Goal: Information Seeking & Learning: Learn about a topic

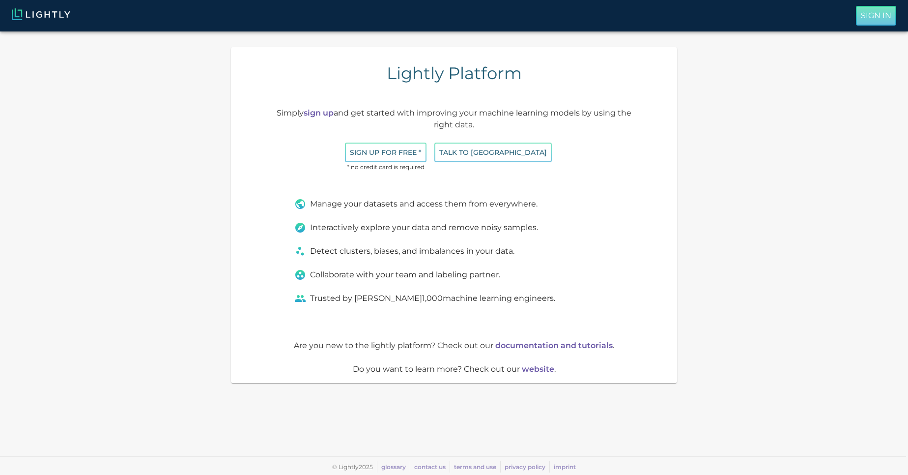
click at [878, 23] on button "Sign In" at bounding box center [876, 16] width 40 height 20
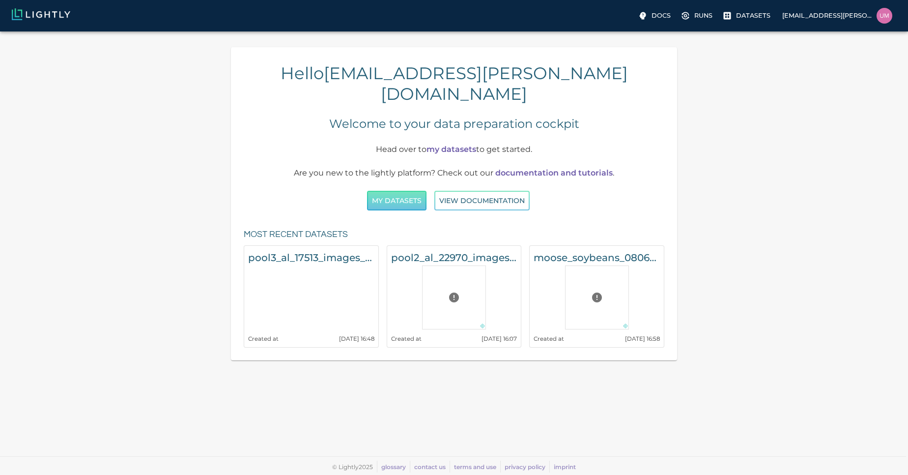
click at [385, 191] on button "My Datasets" at bounding box center [396, 201] width 59 height 20
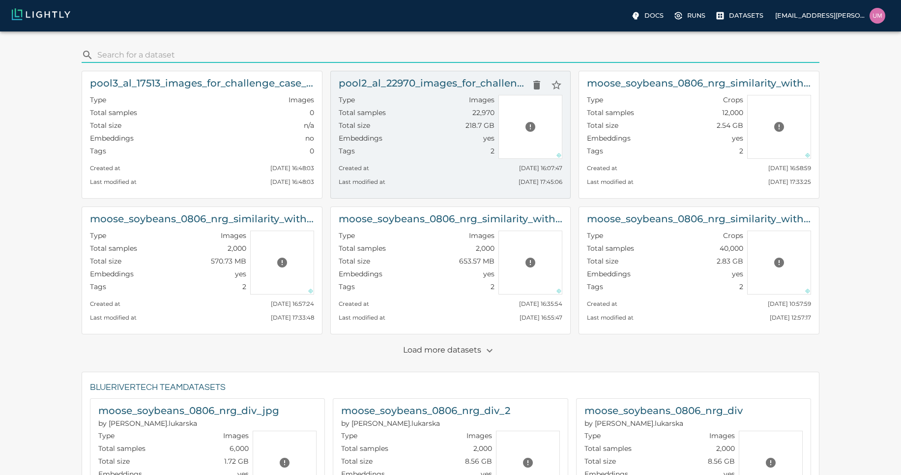
click at [459, 96] on div "Type Images" at bounding box center [417, 101] width 156 height 13
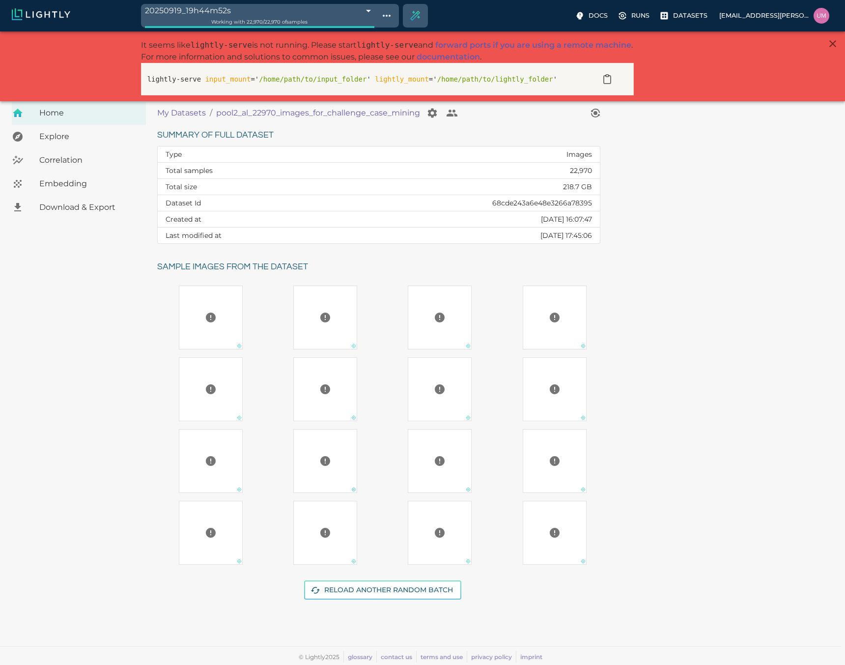
click at [55, 208] on span "Download & Export" at bounding box center [88, 208] width 99 height 12
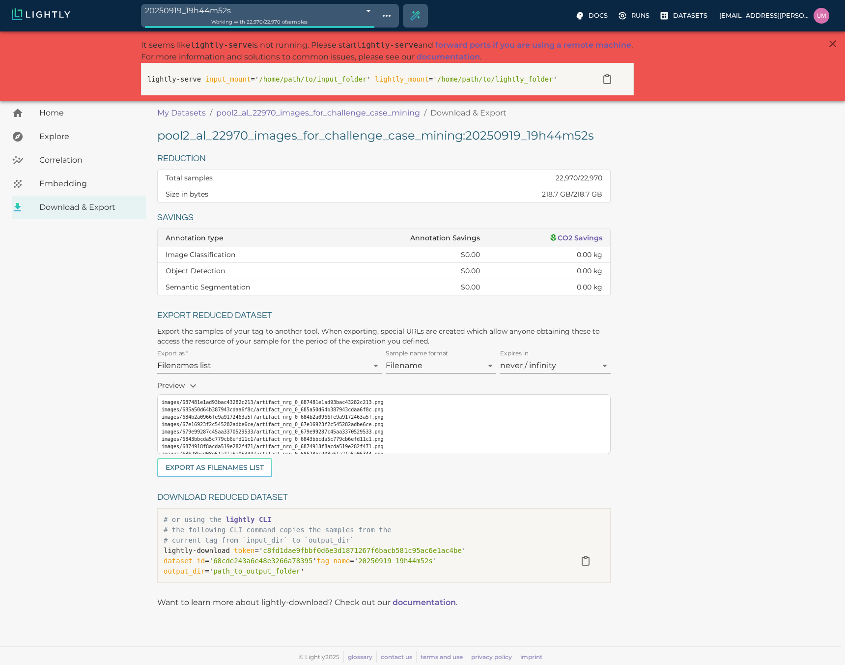
click at [318, 360] on body "20250919_19h44m52s 68cdf9044050512dd7912b98 Working with 22,970 / 22,970 of sam…" at bounding box center [422, 348] width 845 height 634
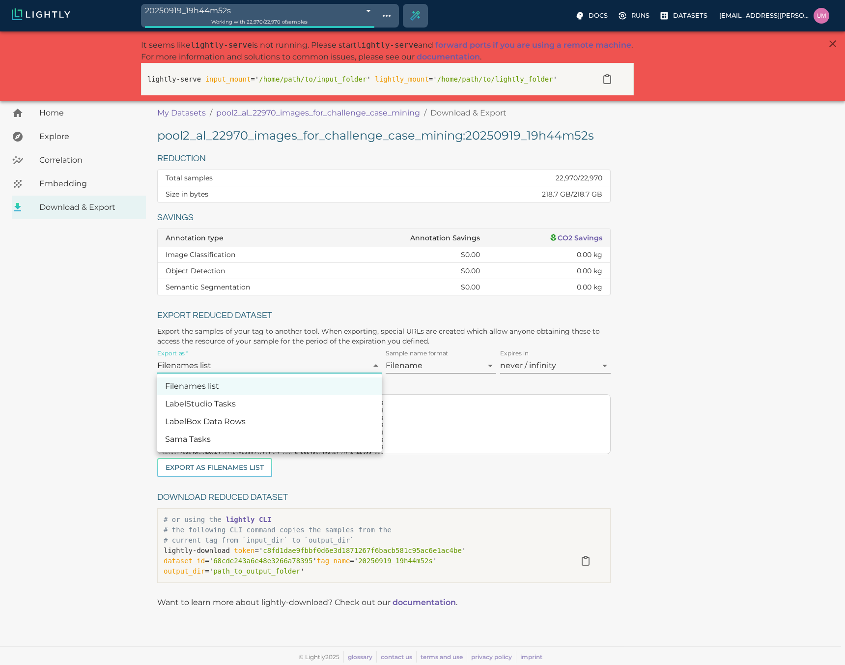
click at [317, 364] on div at bounding box center [422, 332] width 845 height 665
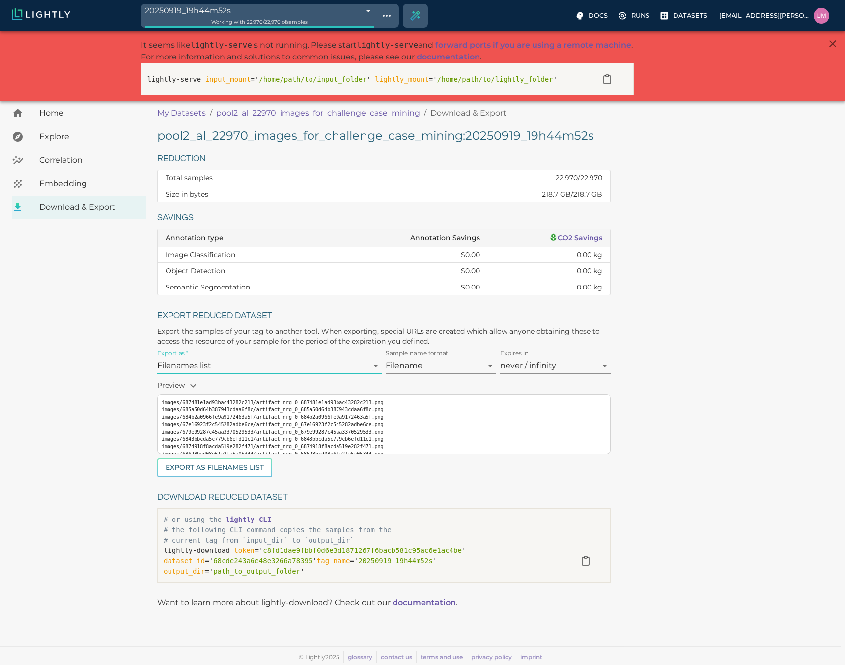
click at [74, 140] on span "Explore" at bounding box center [88, 137] width 99 height 12
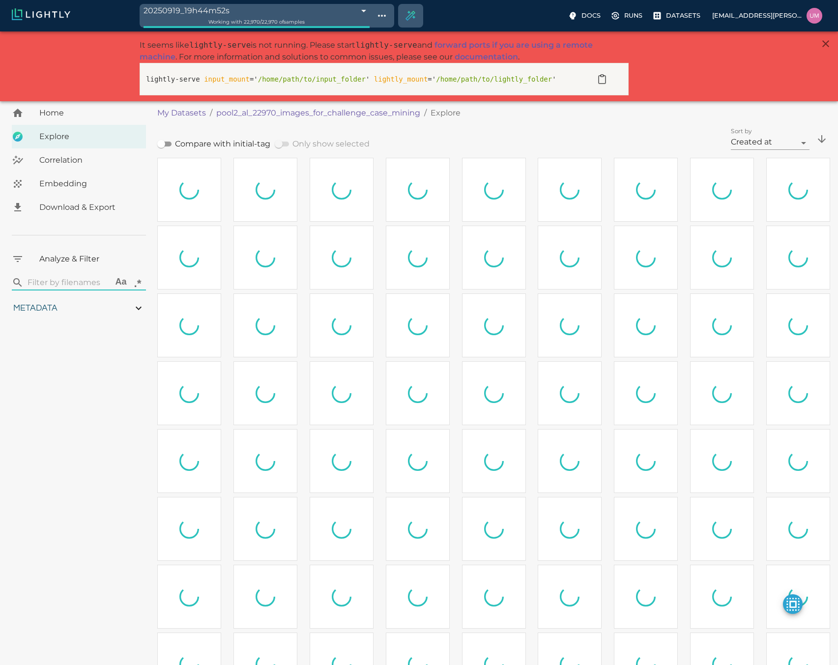
type input "1.18915588845331"
type input "11.5301558884533"
type input "6.30461978912354"
type input "50.6746197891235"
type input "1.18915588845331"
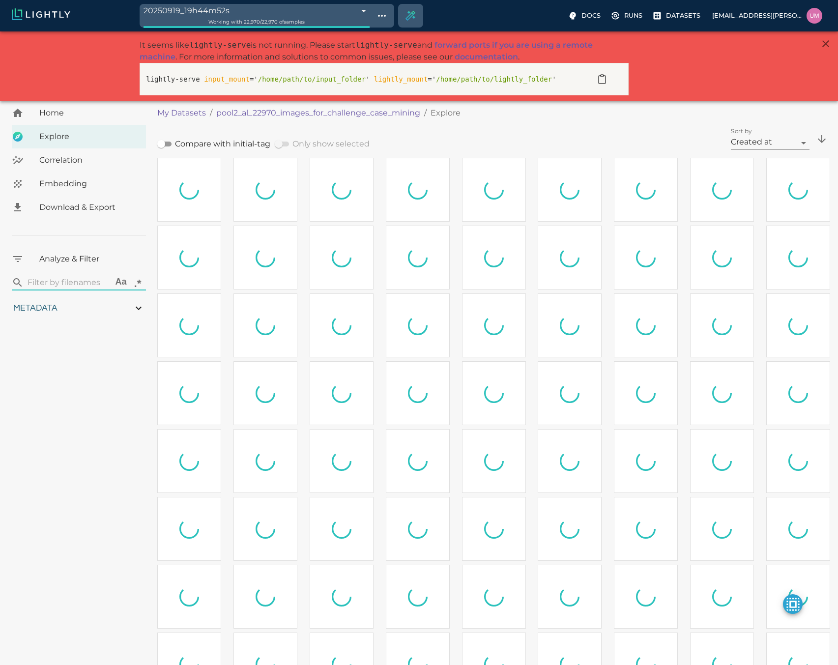
type input "11.5301558884533"
type input "6.30461978912354"
type input "50.6746197891235"
type input "1.18915588845331"
type input "11.5301558884533"
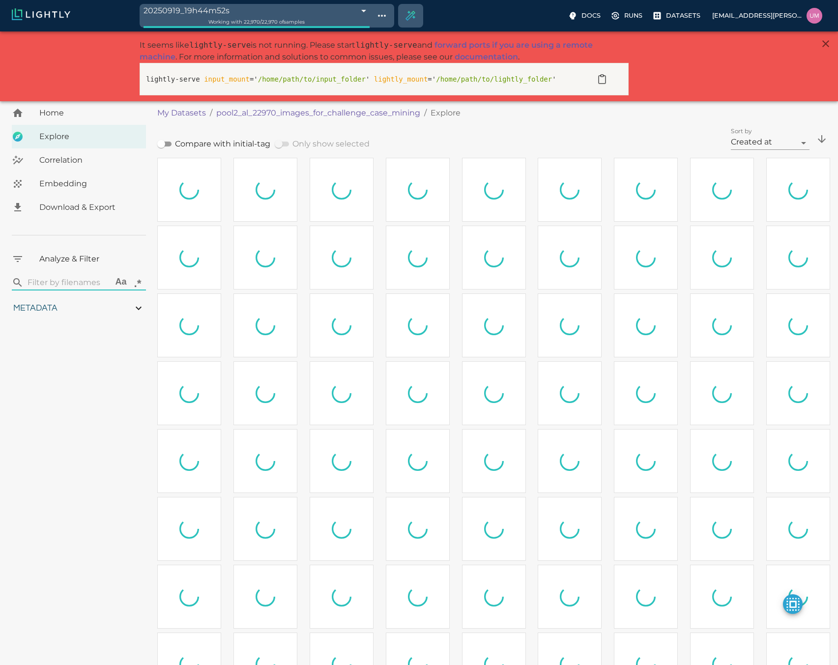
type input "6.30461978912354"
type input "50.6746197891235"
click at [82, 210] on span "Download & Export" at bounding box center [88, 208] width 99 height 12
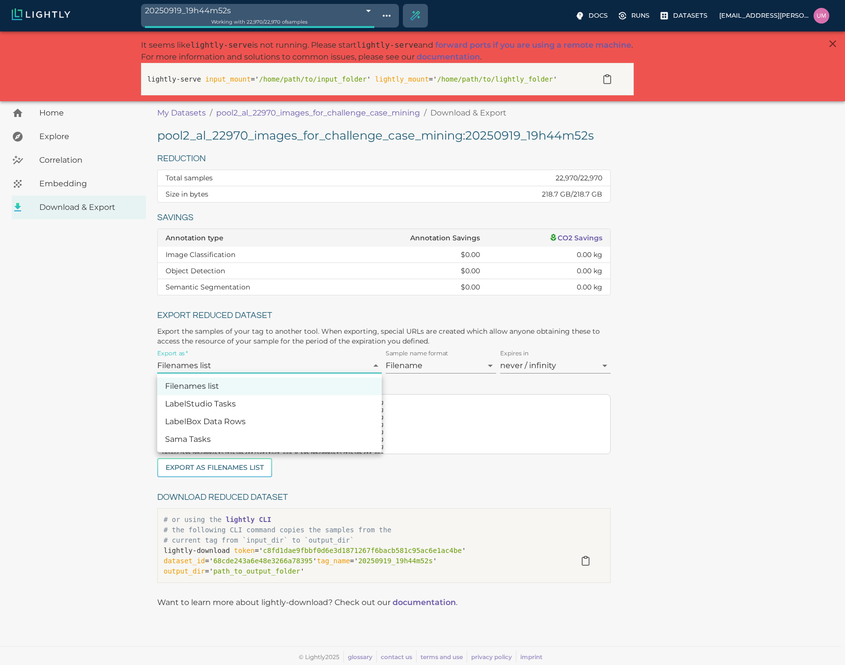
click at [162, 358] on body "20250919_19h44m52s 68cdf9044050512dd7912b98 Working with 22,970 / 22,970 of sam…" at bounding box center [422, 348] width 845 height 634
click at [115, 423] on div at bounding box center [422, 332] width 845 height 665
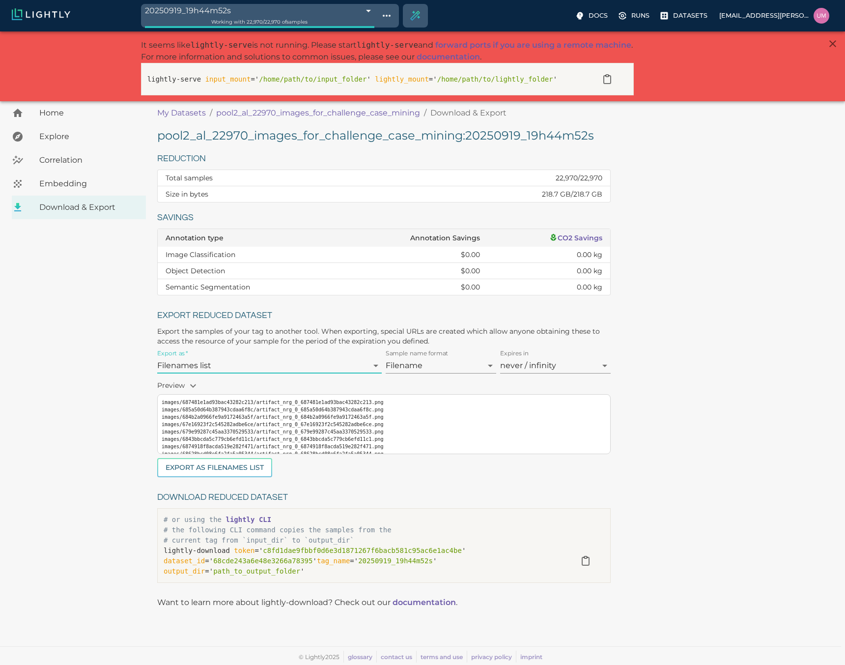
click at [61, 190] on div "Embedding" at bounding box center [79, 184] width 134 height 24
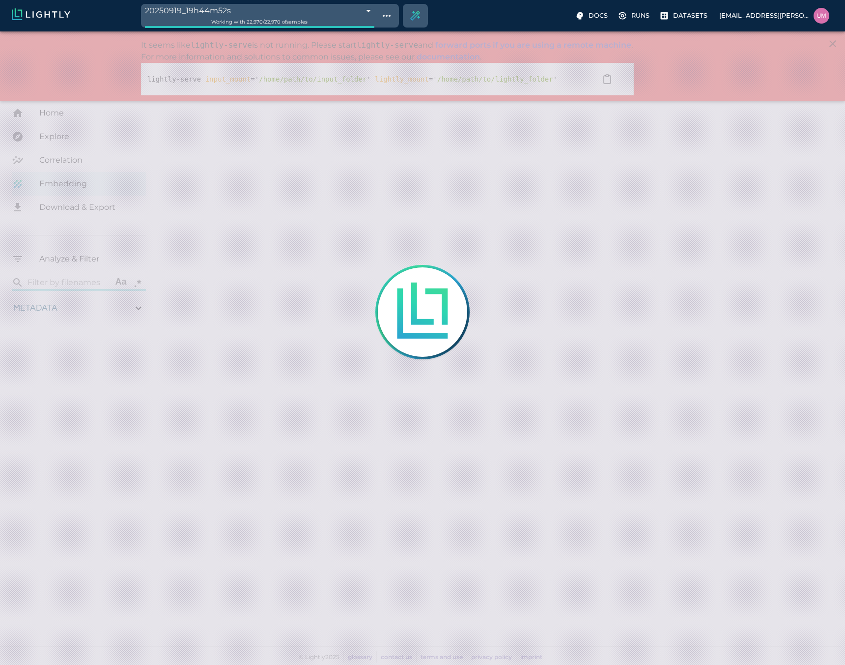
type input "1.18915588845331"
type input "11.5301558884533"
type input "6.30461978912354"
type input "50.6746197891235"
type input "1.18915588845331"
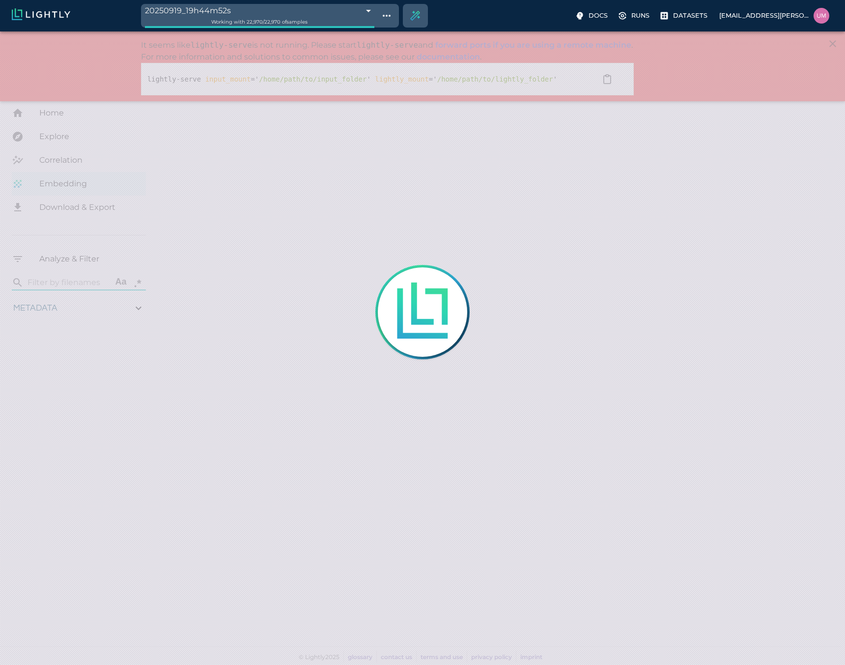
type input "11.5301558884533"
type input "6.30461978912354"
type input "50.6746197891235"
type input "1.18915588845331"
type input "11.5301558884533"
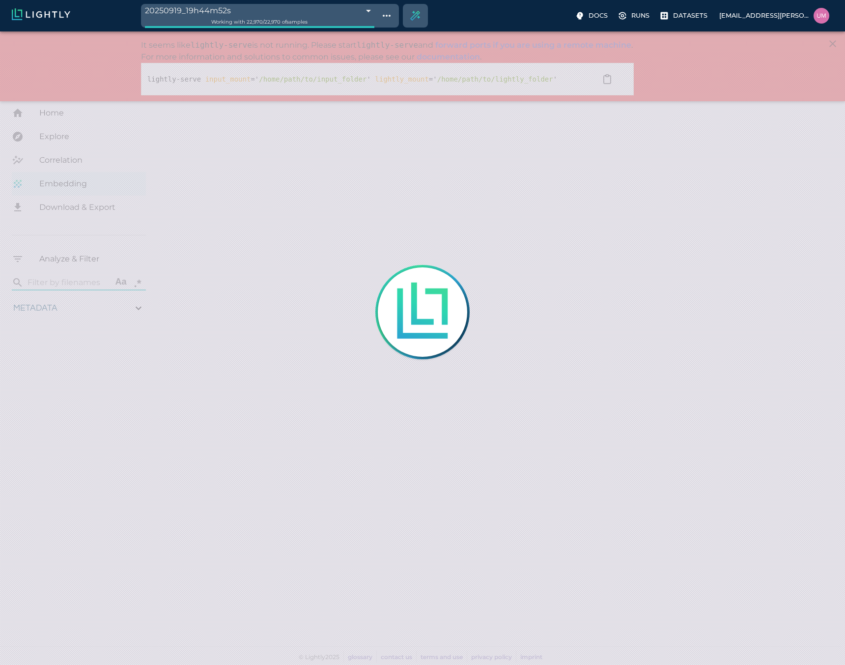
type input "6.30461978912354"
type input "50.6746197891235"
type input "1.18915588845331"
type input "11.5301558884533"
type input "6.30461978912354"
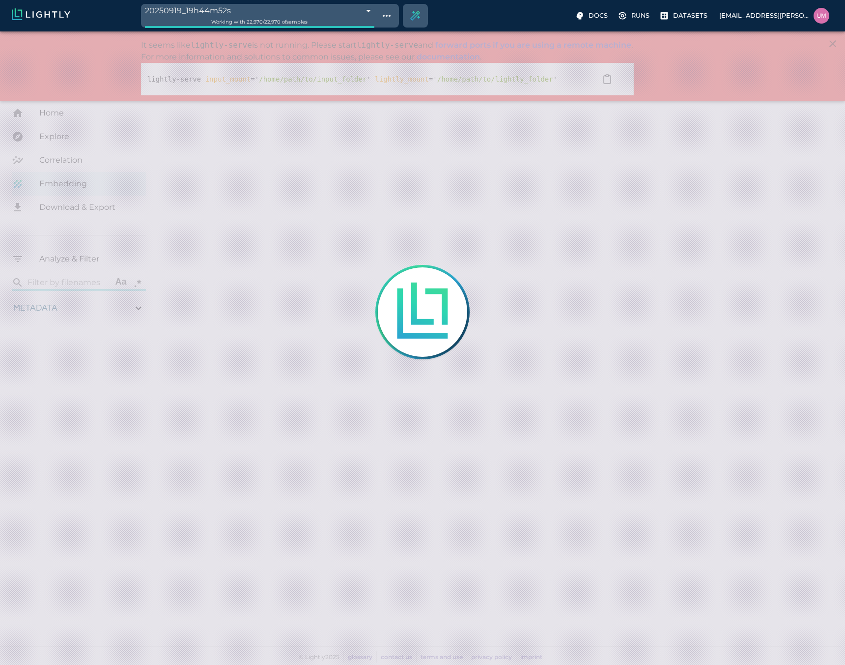
type input "50.6746197891235"
type input "1.18915588845331"
type input "11.5301558884533"
type input "6.30461978912354"
type input "50.6746197891235"
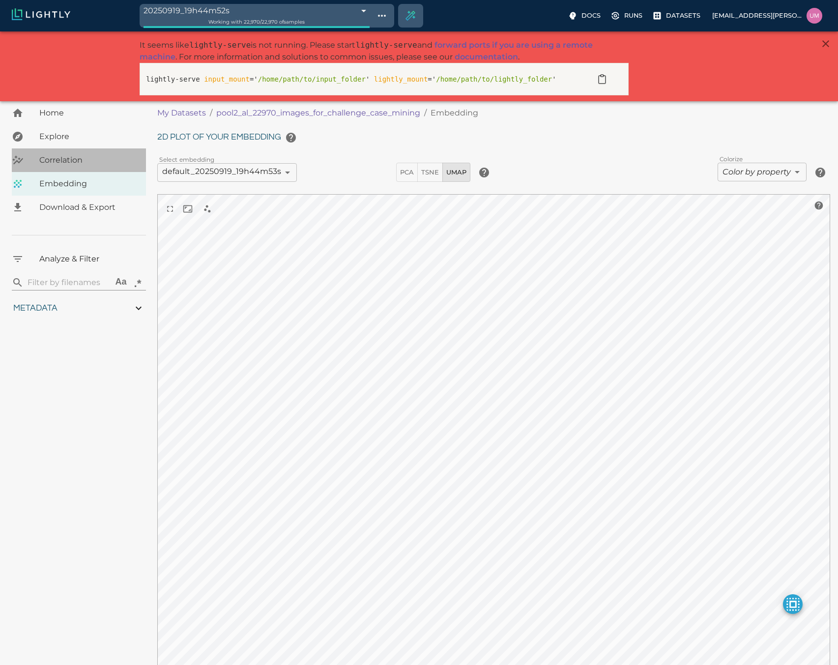
click at [71, 163] on span "Correlation" at bounding box center [88, 160] width 99 height 12
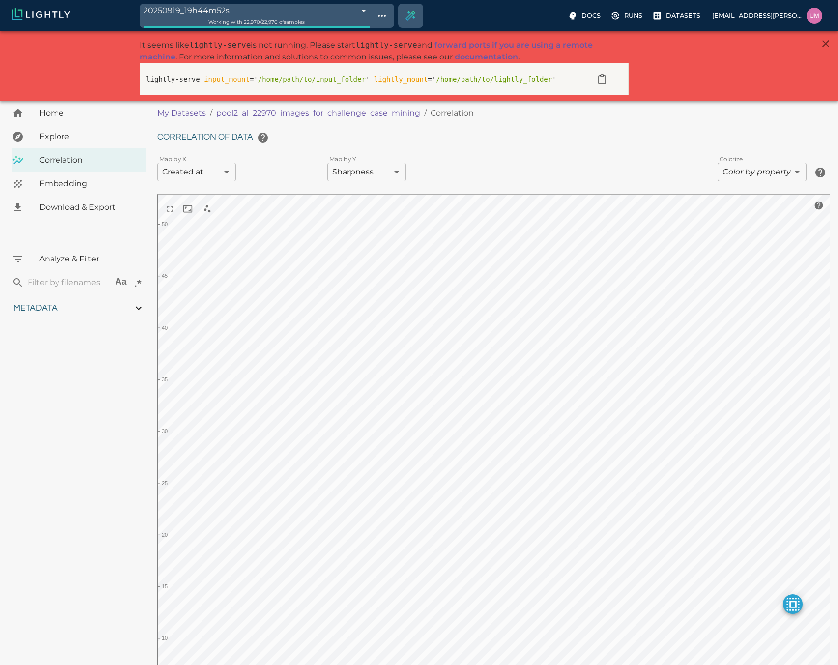
click at [80, 137] on span "Explore" at bounding box center [88, 137] width 99 height 12
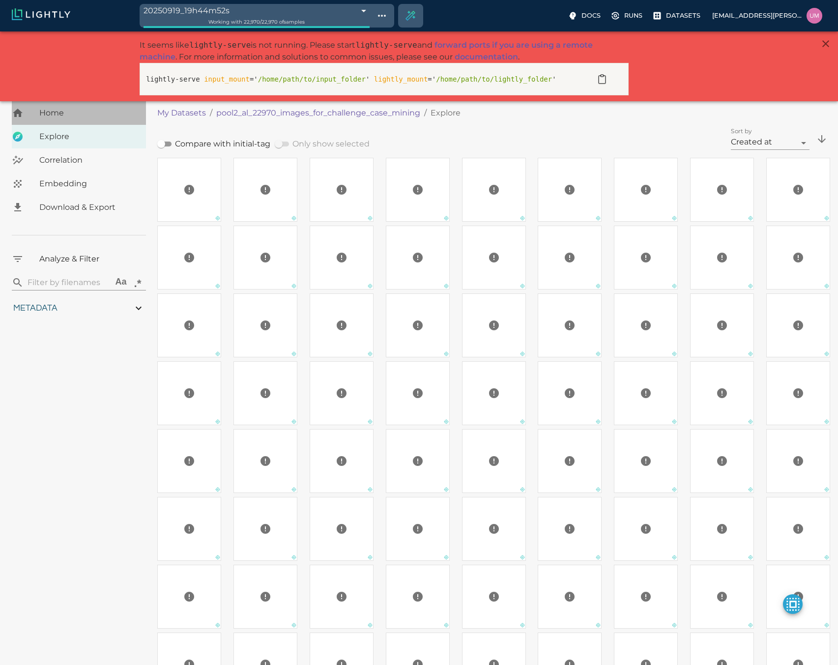
click at [80, 123] on div "Home" at bounding box center [79, 113] width 134 height 24
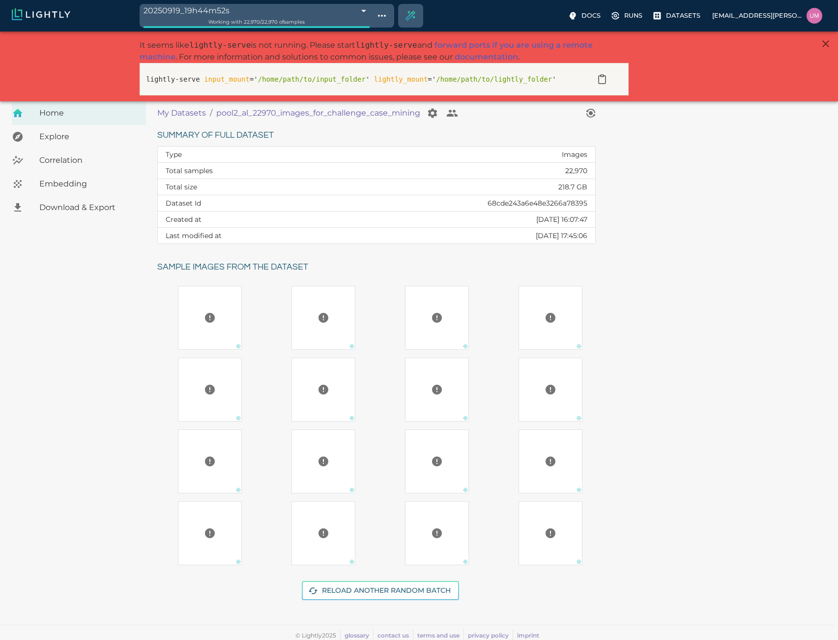
click at [185, 119] on ol "My Datasets / pool2_al_22970_images_for_challenge_case_mining" at bounding box center [369, 113] width 424 height 20
click at [186, 119] on ol "My Datasets / pool2_al_22970_images_for_challenge_case_mining" at bounding box center [369, 113] width 424 height 20
click at [186, 117] on p "My Datasets" at bounding box center [181, 113] width 49 height 12
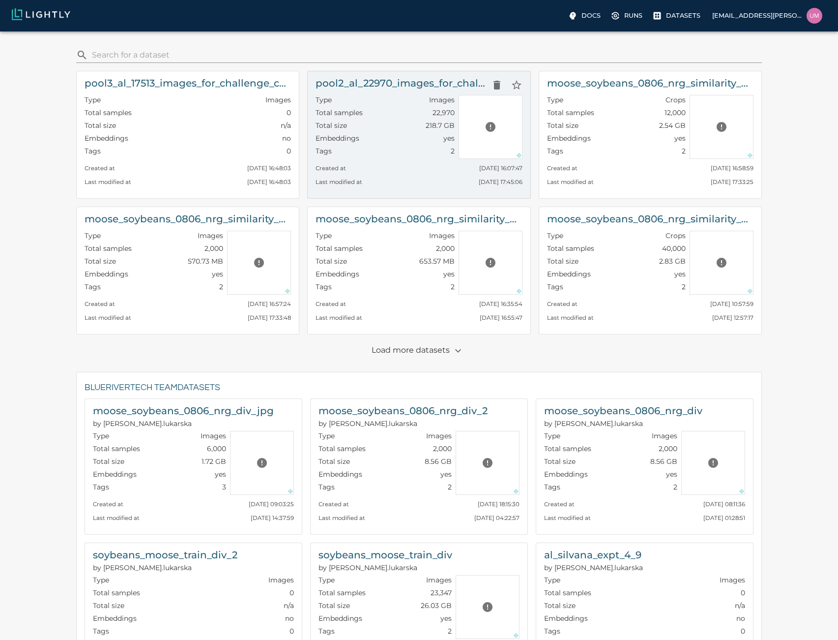
click at [378, 116] on div "Total samples 22,970" at bounding box center [385, 114] width 139 height 13
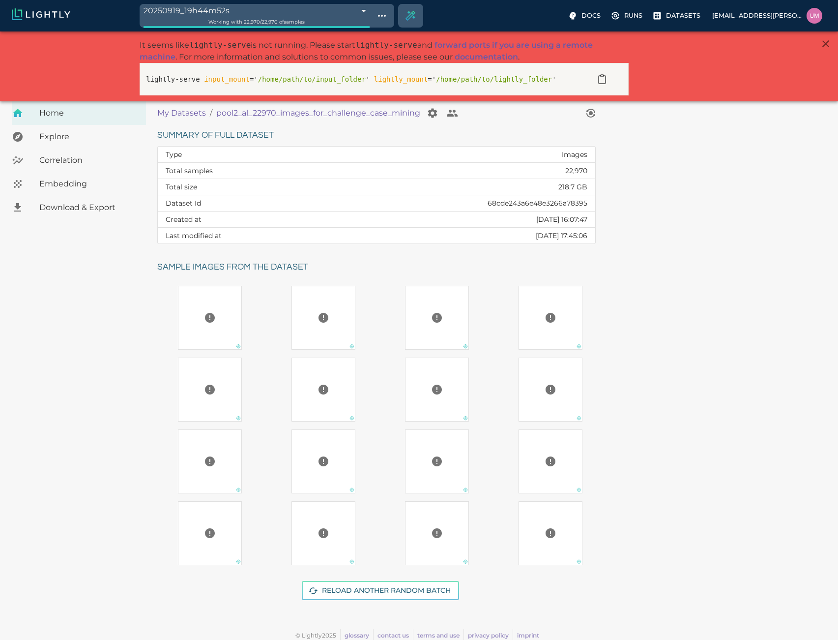
click at [567, 172] on td "22,970" at bounding box center [460, 171] width 270 height 16
click at [362, 31] on body "20250919_19h44m52s 68cdf9044050512dd7912b98 Working with 22,970 / 22,970 of sam…" at bounding box center [419, 336] width 838 height 611
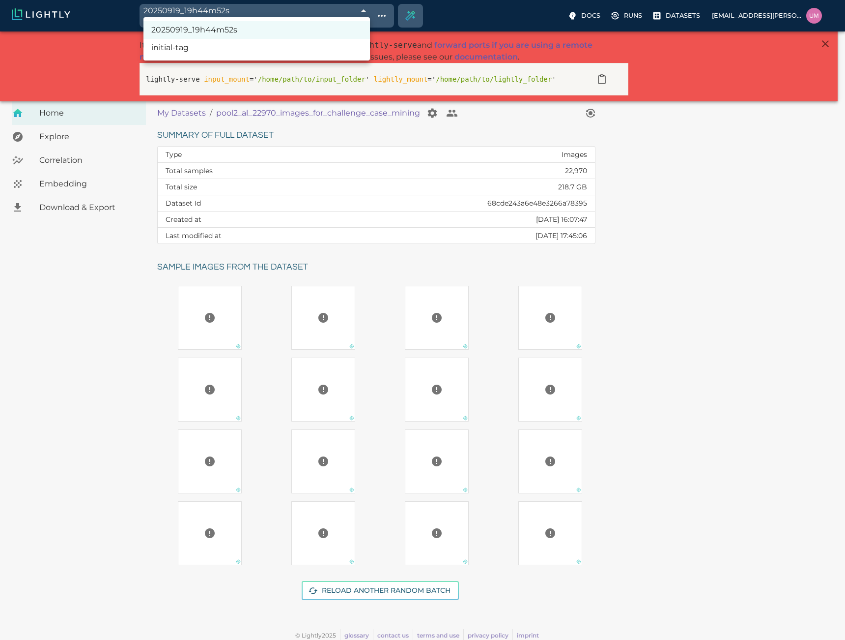
click at [73, 348] on div at bounding box center [422, 320] width 845 height 640
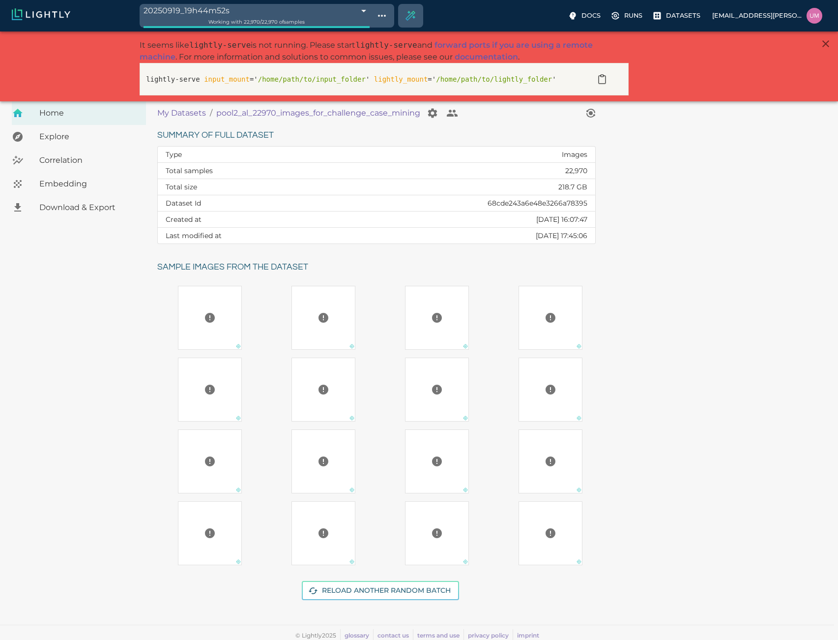
click at [197, 115] on p "My Datasets" at bounding box center [181, 113] width 49 height 12
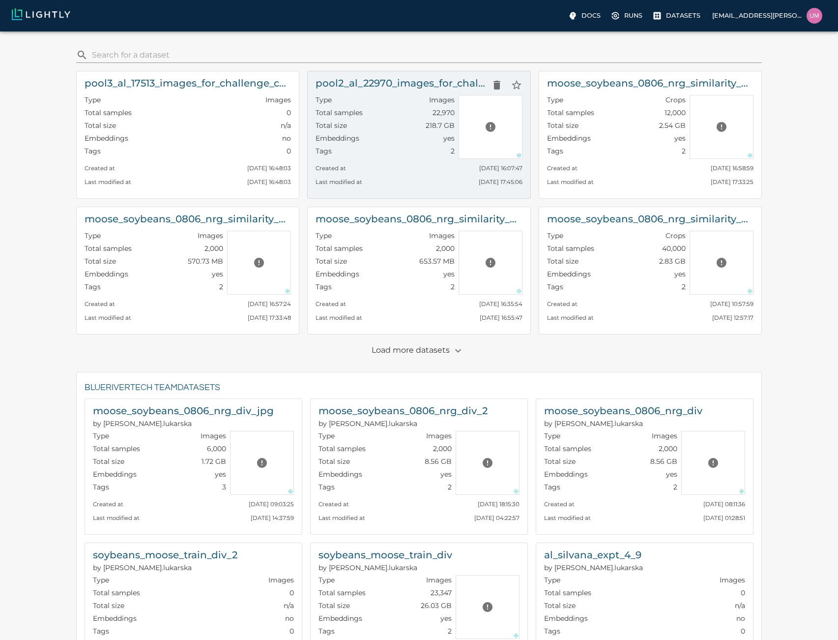
click at [393, 131] on div "Total size 218.7 GB" at bounding box center [385, 126] width 139 height 13
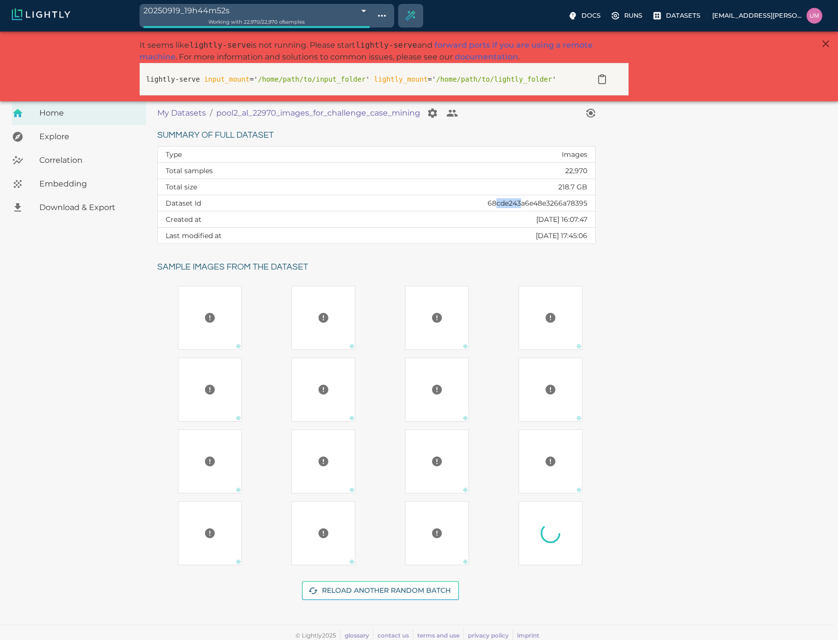
drag, startPoint x: 497, startPoint y: 205, endPoint x: 522, endPoint y: 205, distance: 24.6
click at [522, 205] on td "68cde243a6e48e3266a78395" at bounding box center [460, 203] width 270 height 16
click at [175, 115] on p "My Datasets" at bounding box center [181, 113] width 49 height 12
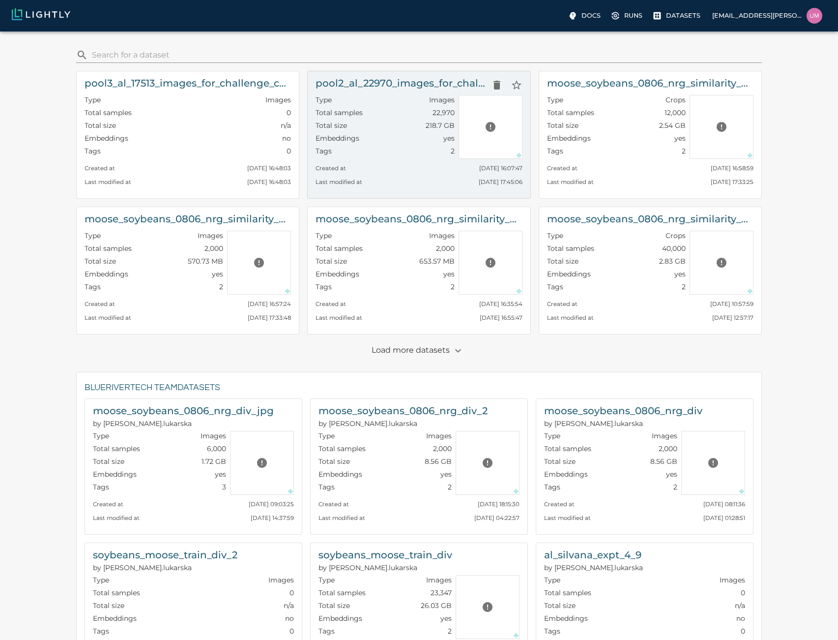
click at [396, 103] on div "Type Images" at bounding box center [385, 101] width 139 height 13
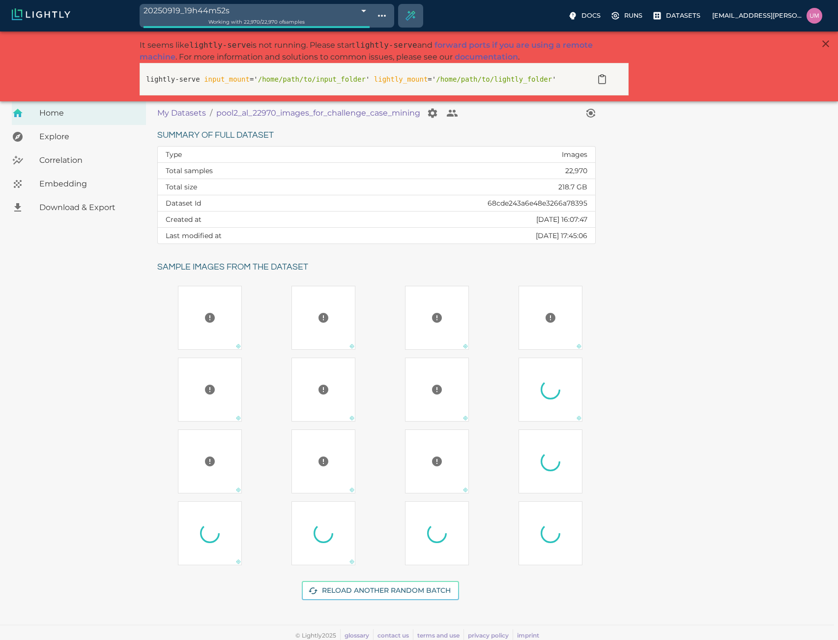
click at [574, 176] on td "22,970" at bounding box center [460, 171] width 270 height 16
click at [574, 172] on td "22,970" at bounding box center [460, 171] width 270 height 16
click at [50, 184] on span "Embedding" at bounding box center [88, 184] width 99 height 12
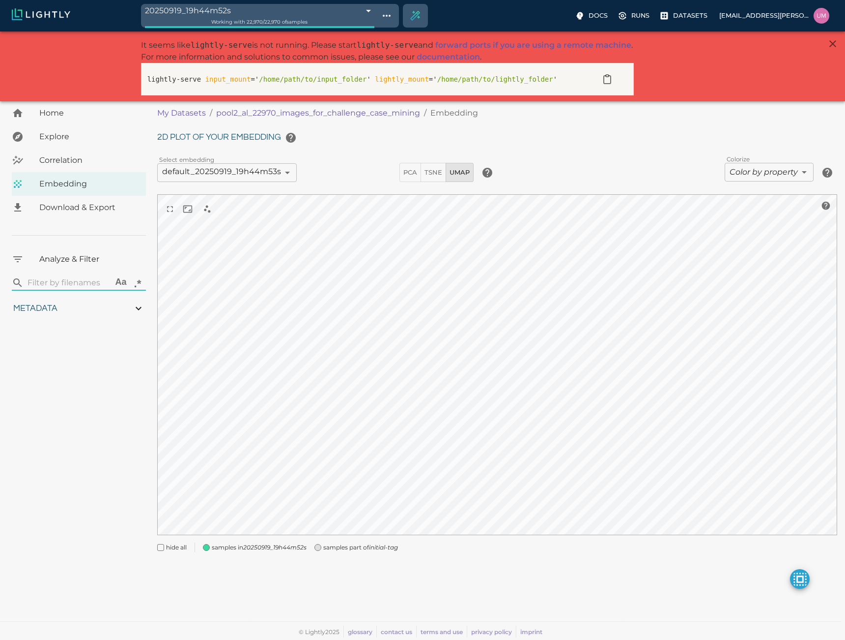
type input "1.18915588845331"
type input "11.5301558884533"
type input "6.30461978912354"
type input "50.6746197891235"
type input "1.18915588845331"
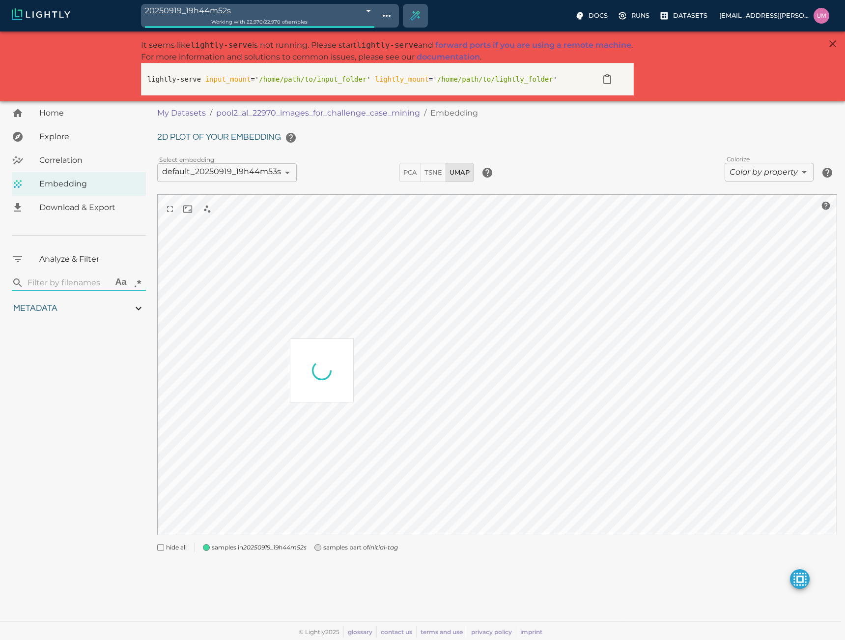
type input "11.5301558884533"
type input "6.30461978912354"
type input "50.6746197891235"
type input "1.18915588845331"
type input "11.5301558884533"
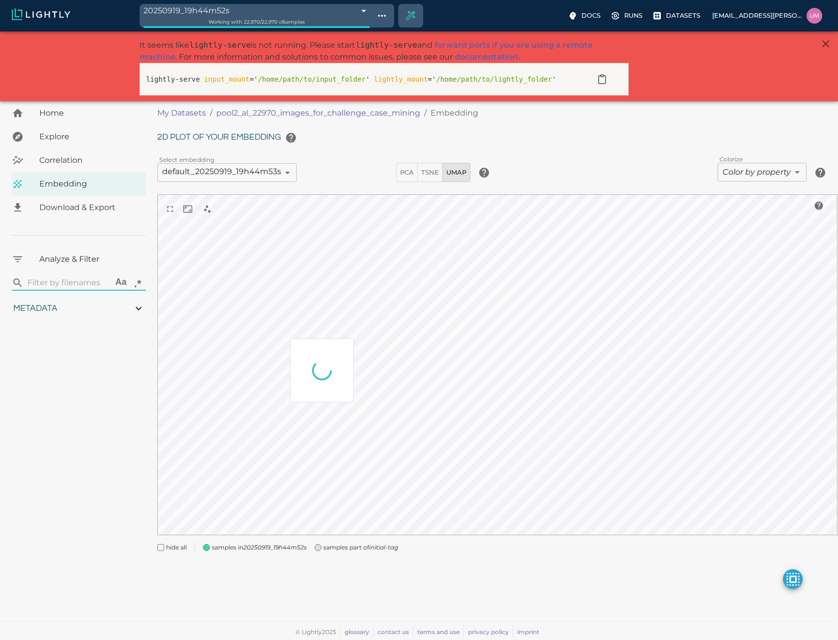
type input "6.30461978912354"
type input "50.6746197891235"
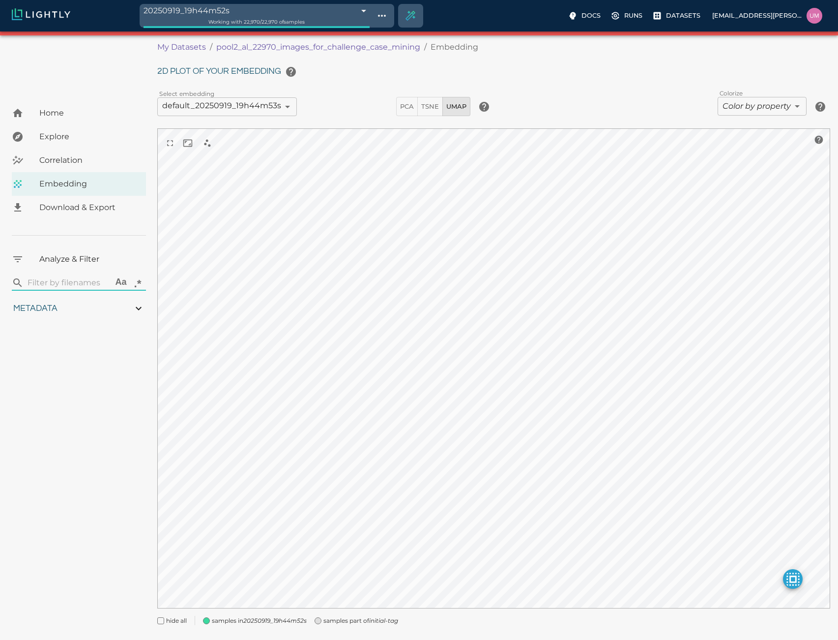
scroll to position [87, 0]
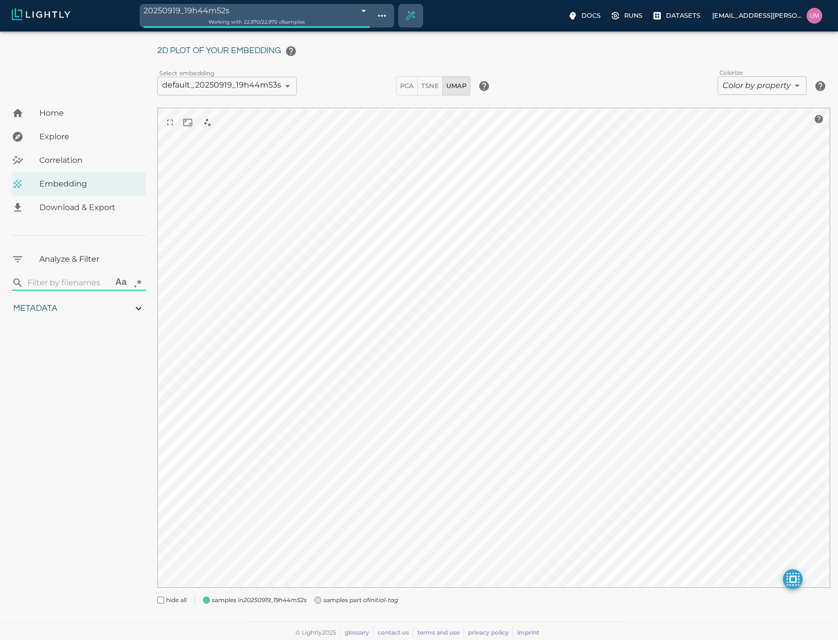
click at [219, 50] on h6 "2D plot of your embedding" at bounding box center [493, 51] width 673 height 20
click at [68, 18] on img at bounding box center [41, 14] width 58 height 12
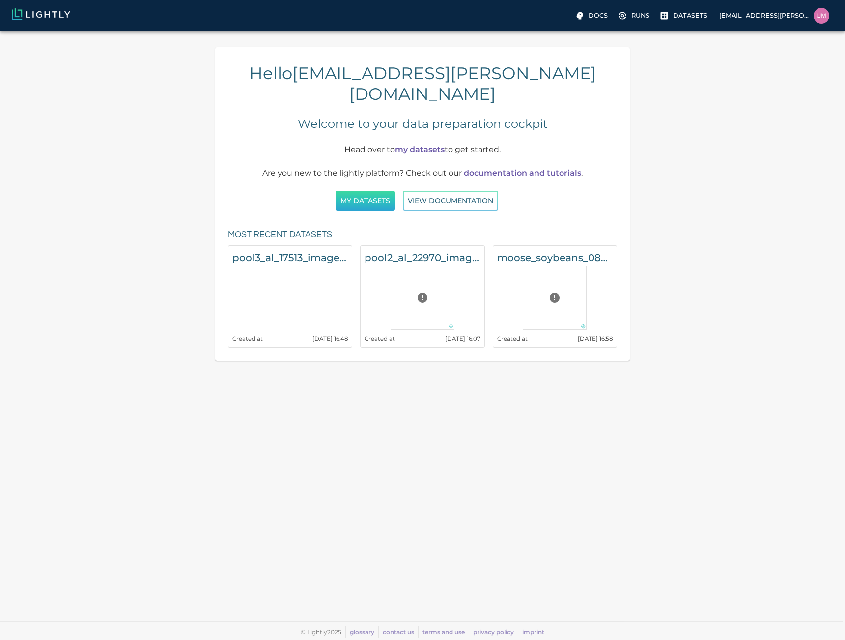
click at [367, 191] on button "My Datasets" at bounding box center [365, 201] width 59 height 20
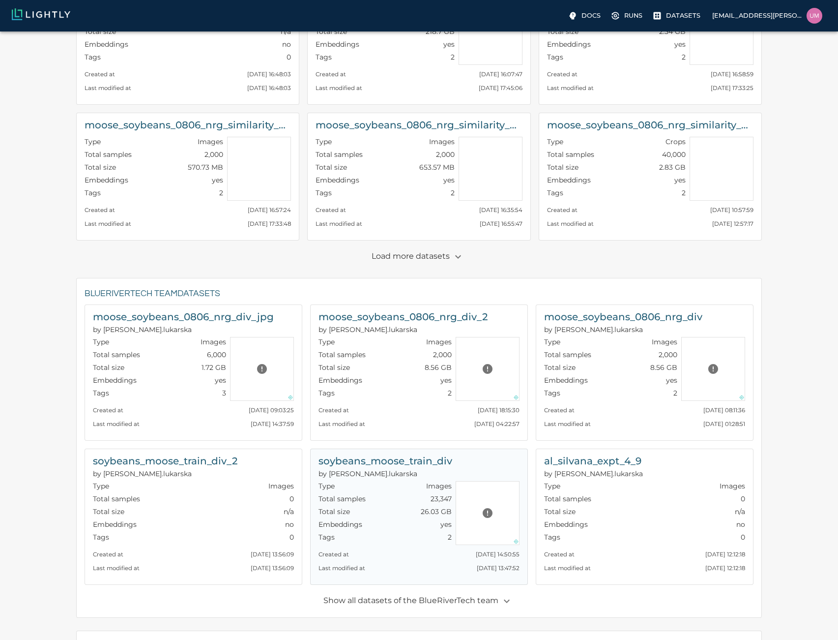
scroll to position [311, 0]
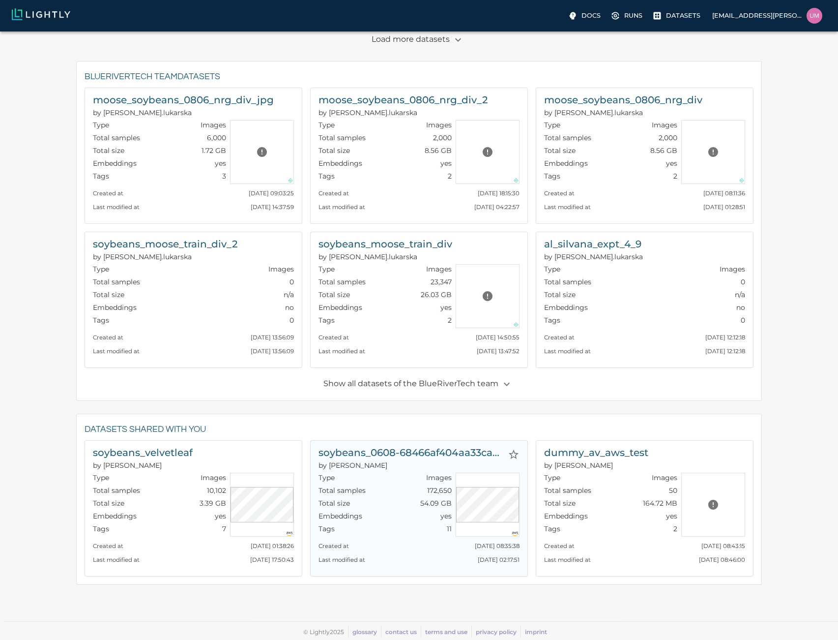
click at [405, 458] on h6 "soybeans_0608-68466af404aa33cae55f6201_nrg_jpg" at bounding box center [411, 452] width 185 height 16
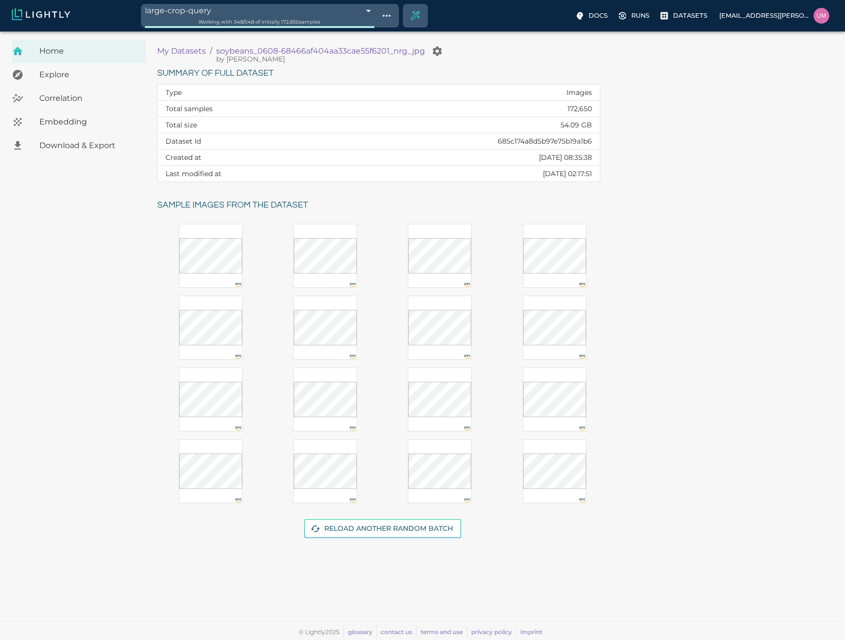
click at [284, 19] on span "Working with 548 / 548 of initially 172,650 samples" at bounding box center [260, 22] width 122 height 6
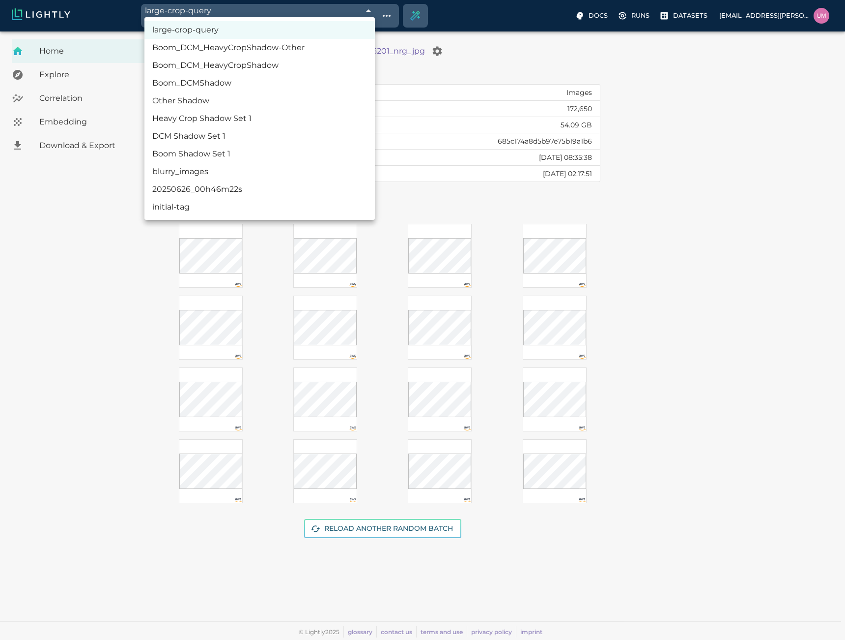
click at [367, 31] on body "large-crop-query 68c0e457de19f9d88f33aab5 Working with 548 / 548 of initially 1…" at bounding box center [422, 335] width 845 height 608
click at [192, 26] on li "large-crop-query" at bounding box center [260, 30] width 231 height 18
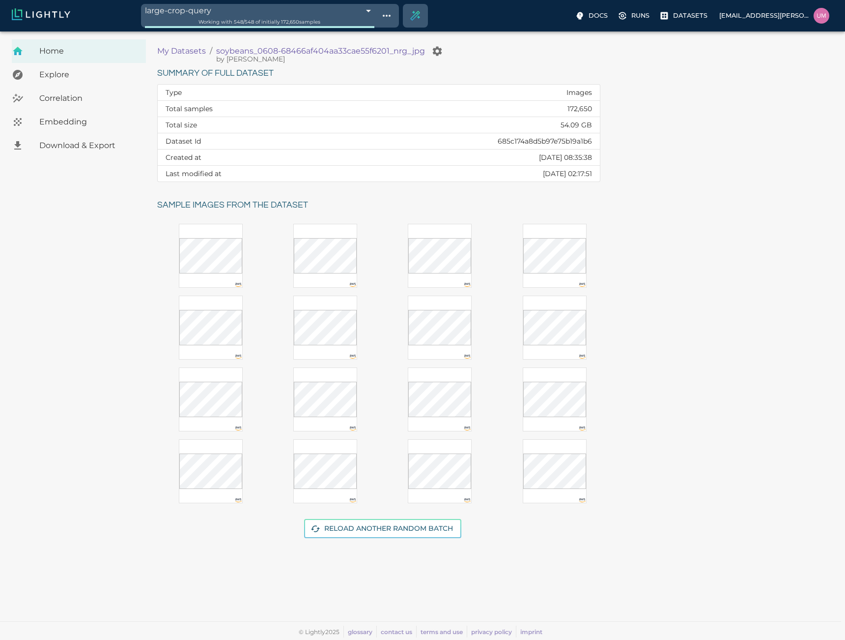
click at [242, 17] on div "Working with 548 / 548 of initially 172,650 samples" at bounding box center [260, 21] width 230 height 9
click at [361, 31] on body "large-crop-query 68c0e457de19f9d88f33aab5 Working with 548 / 548 of initially 1…" at bounding box center [422, 335] width 845 height 608
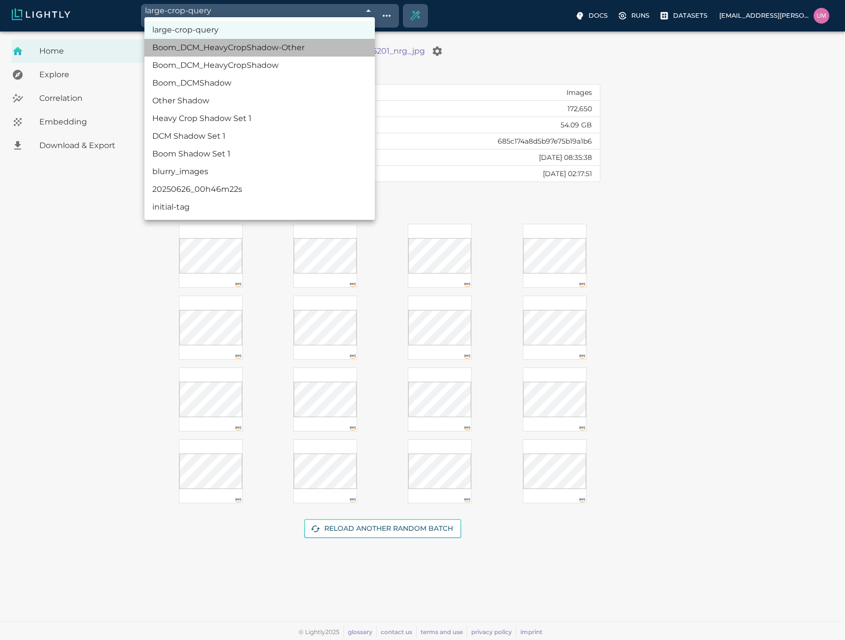
click at [244, 53] on li "Boom_DCM_HeavyCropShadow-Other" at bounding box center [260, 48] width 231 height 18
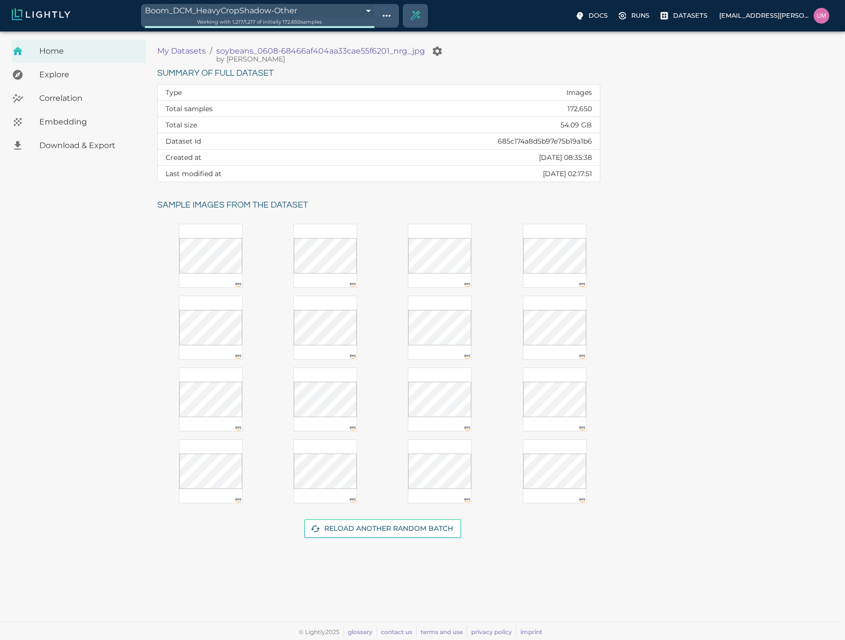
type input "68c0dcf4de19f9d88f327b31"
click at [370, 31] on body "Boom_DCM_HeavyCropShadow-Other 68c0dcf4de19f9d88f327b31 Working with 1,217 / 1,…" at bounding box center [422, 335] width 845 height 608
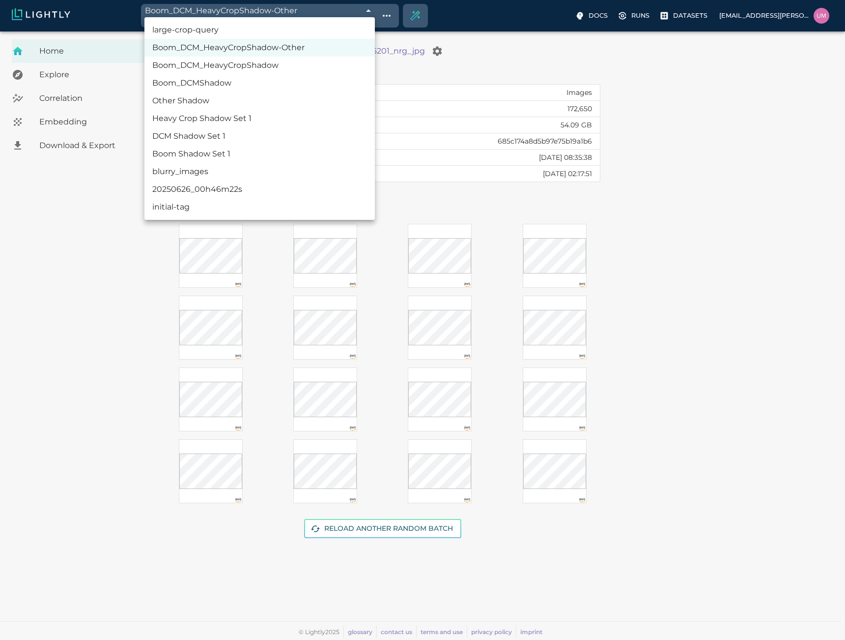
click at [110, 282] on div at bounding box center [422, 320] width 845 height 640
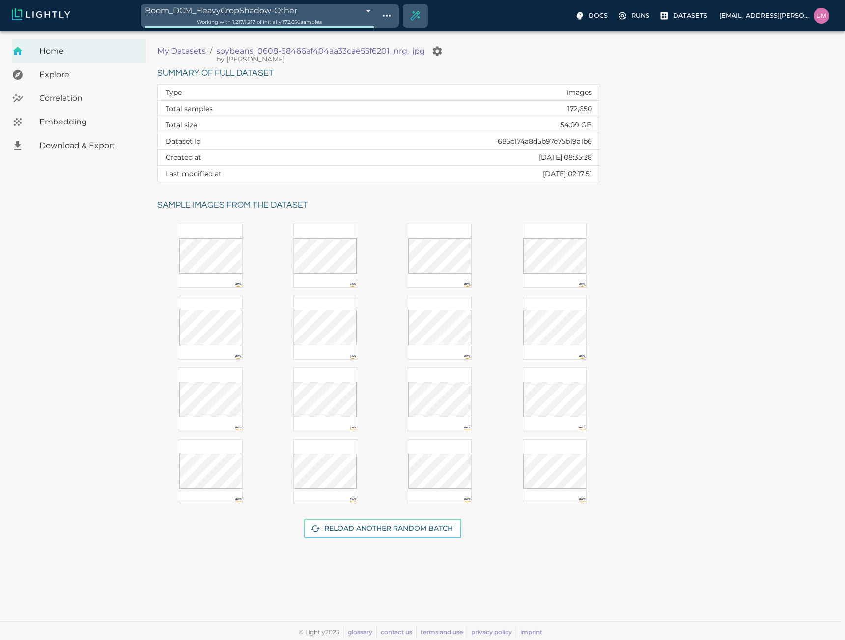
click at [104, 114] on div "Embedding" at bounding box center [79, 122] width 134 height 24
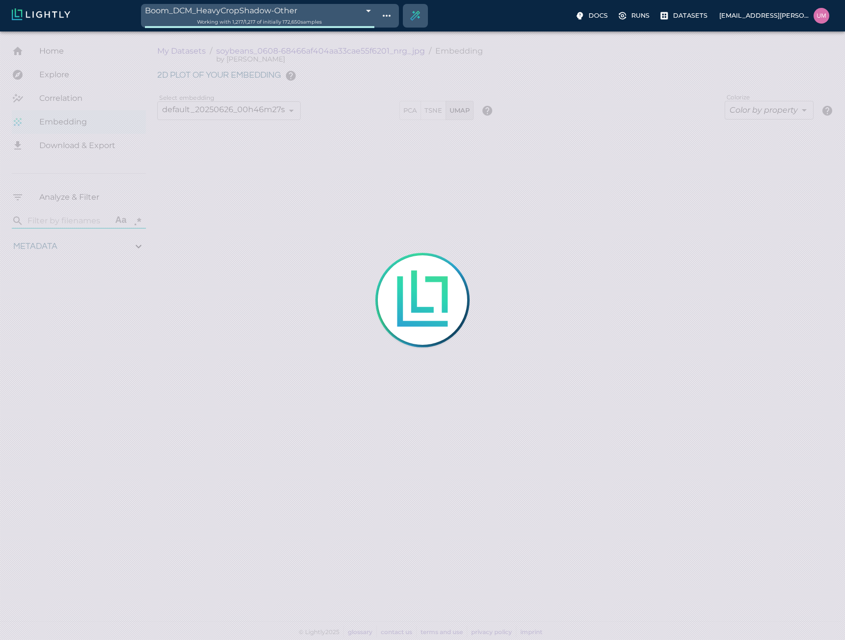
type input "1.01926637632285"
type input "13.4052663763228"
type input "4.98332834243774"
type input "90.2033283424377"
type input "1.01926637632285"
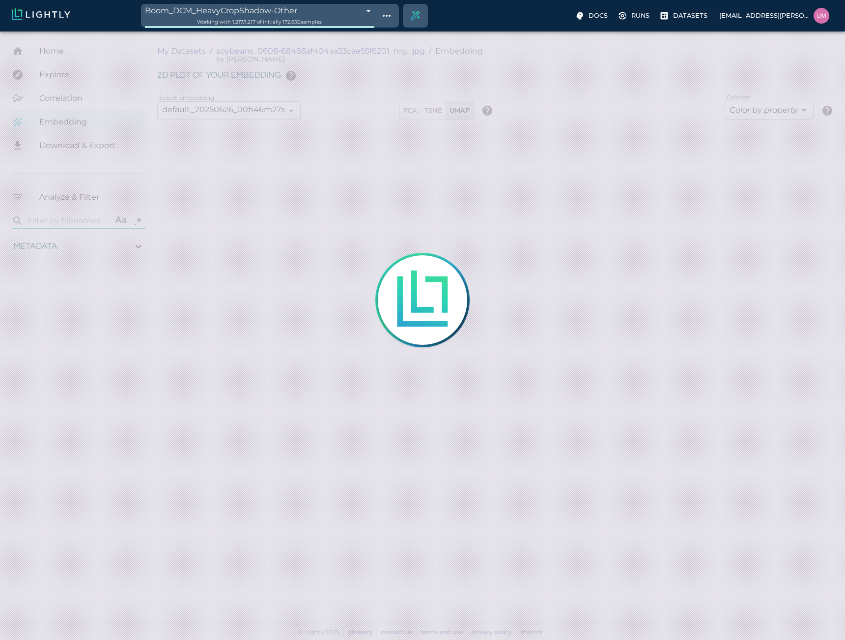
type input "13.4052663763228"
type input "4.98332834243774"
type input "90.2033283424377"
type input "1.01926637632285"
type input "13.4052663763228"
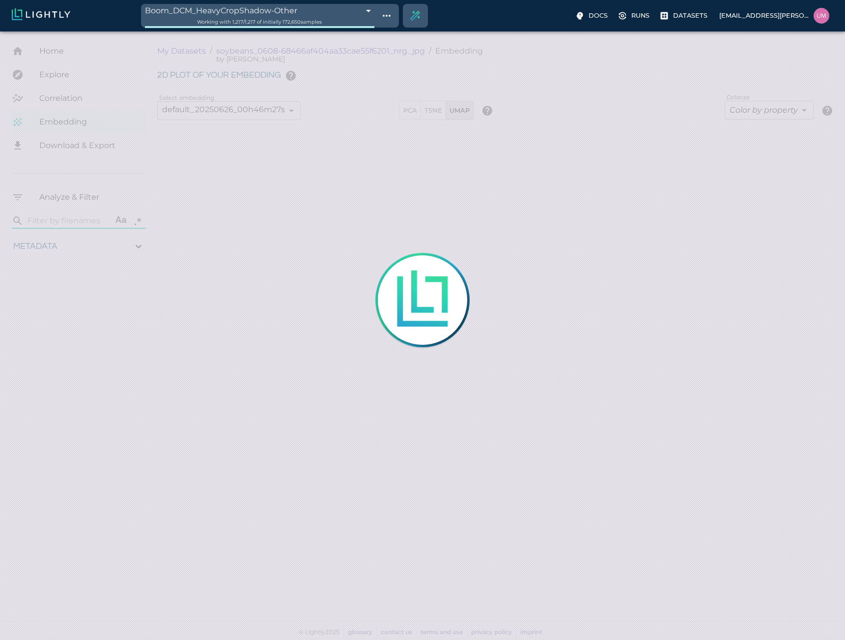
type input "4.98332834243774"
type input "90.2033283424377"
type input "1.01926637632285"
type input "13.4052663763228"
type input "4.98332834243774"
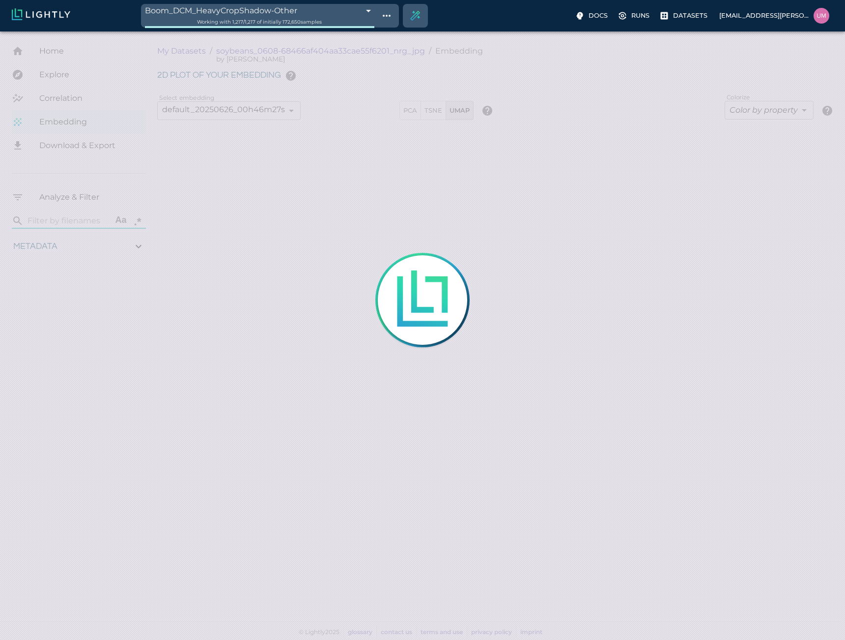
type input "90.2033283424377"
